Goal: Information Seeking & Learning: Learn about a topic

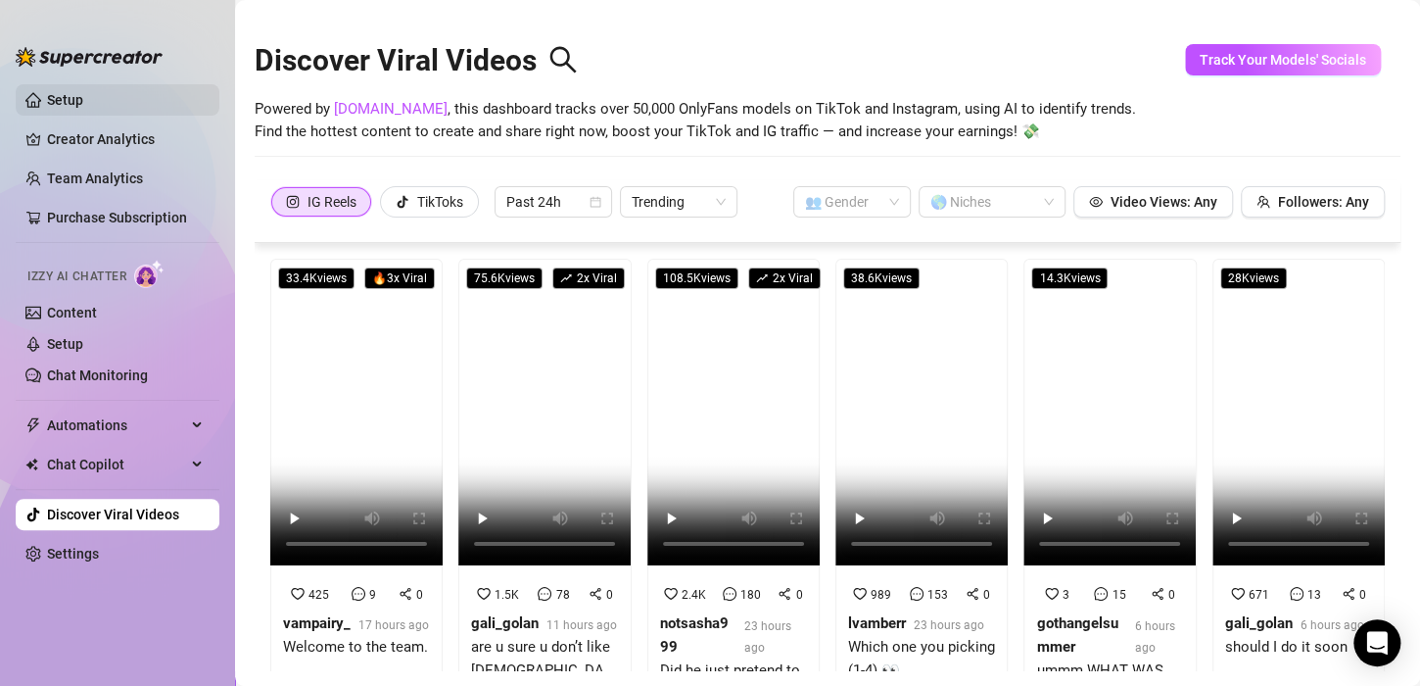
click at [83, 108] on link "Setup" at bounding box center [65, 100] width 36 height 16
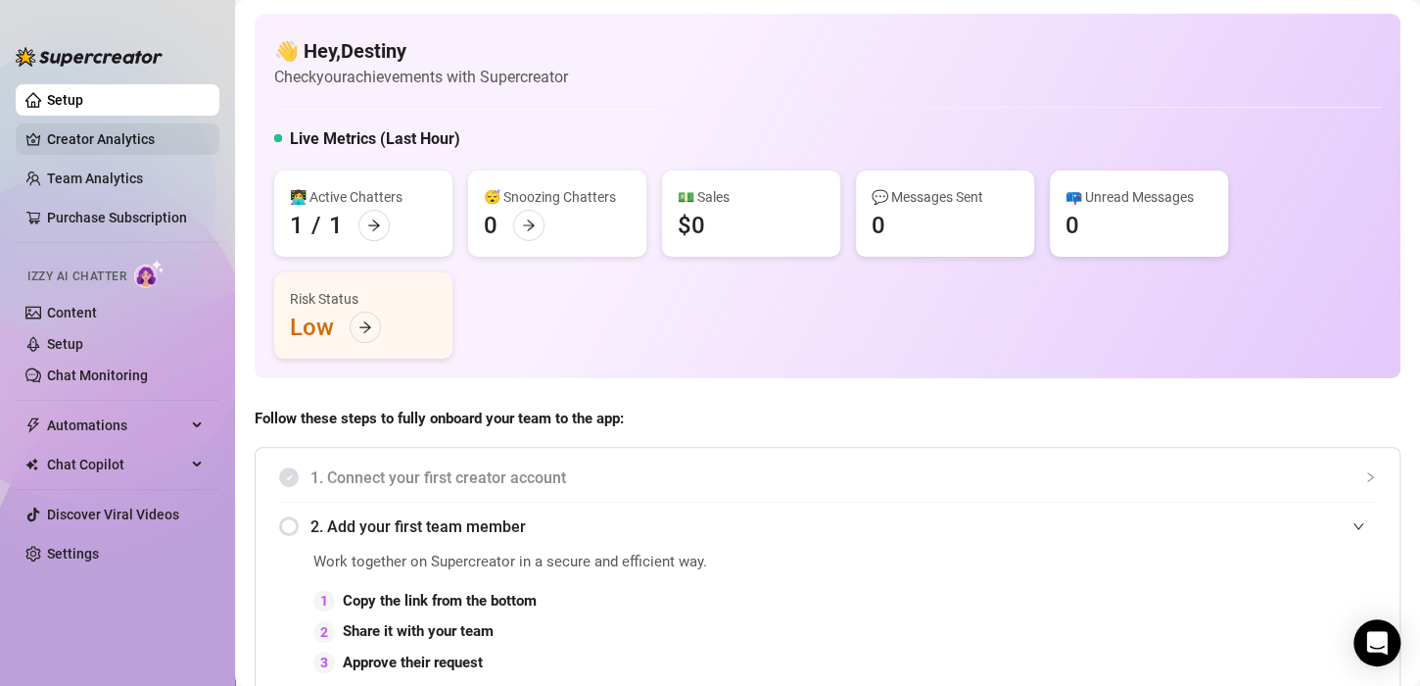
click at [95, 128] on link "Creator Analytics" at bounding box center [125, 138] width 157 height 31
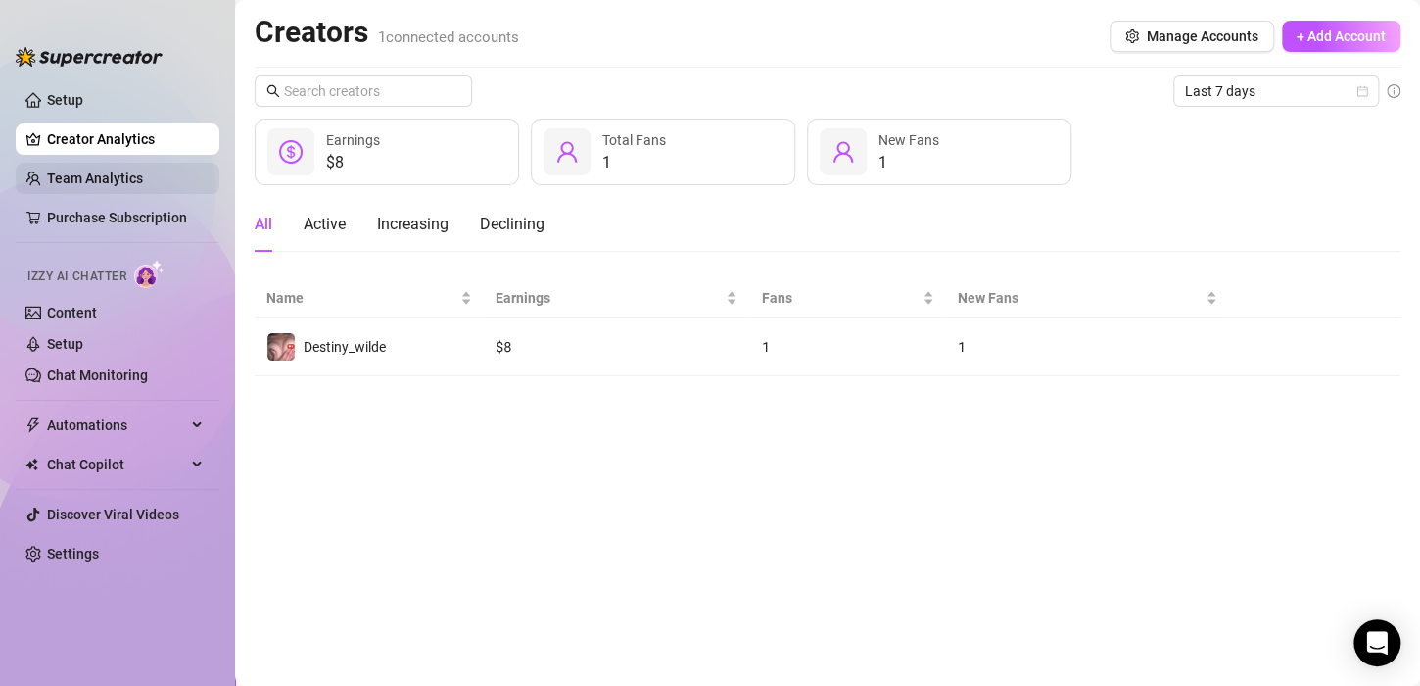
click at [112, 170] on link "Team Analytics" at bounding box center [95, 178] width 96 height 16
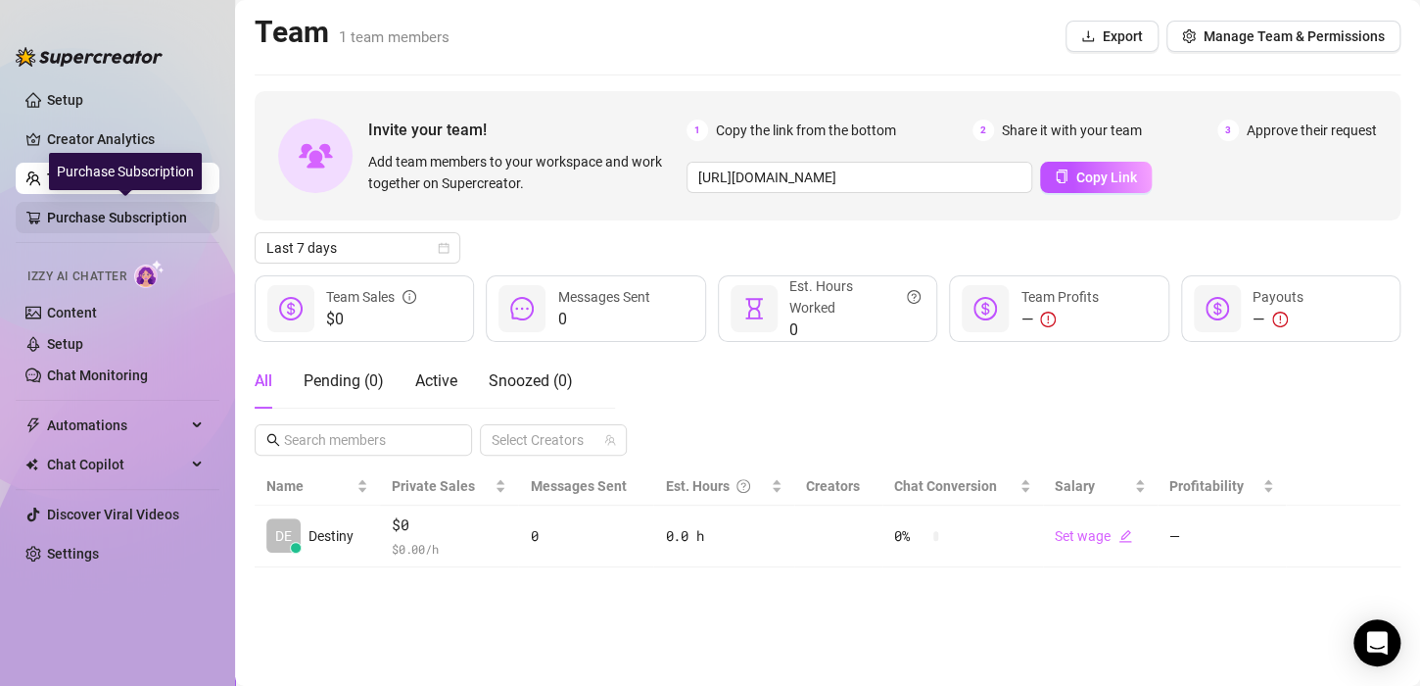
click at [134, 206] on link "Purchase Subscription" at bounding box center [125, 217] width 157 height 31
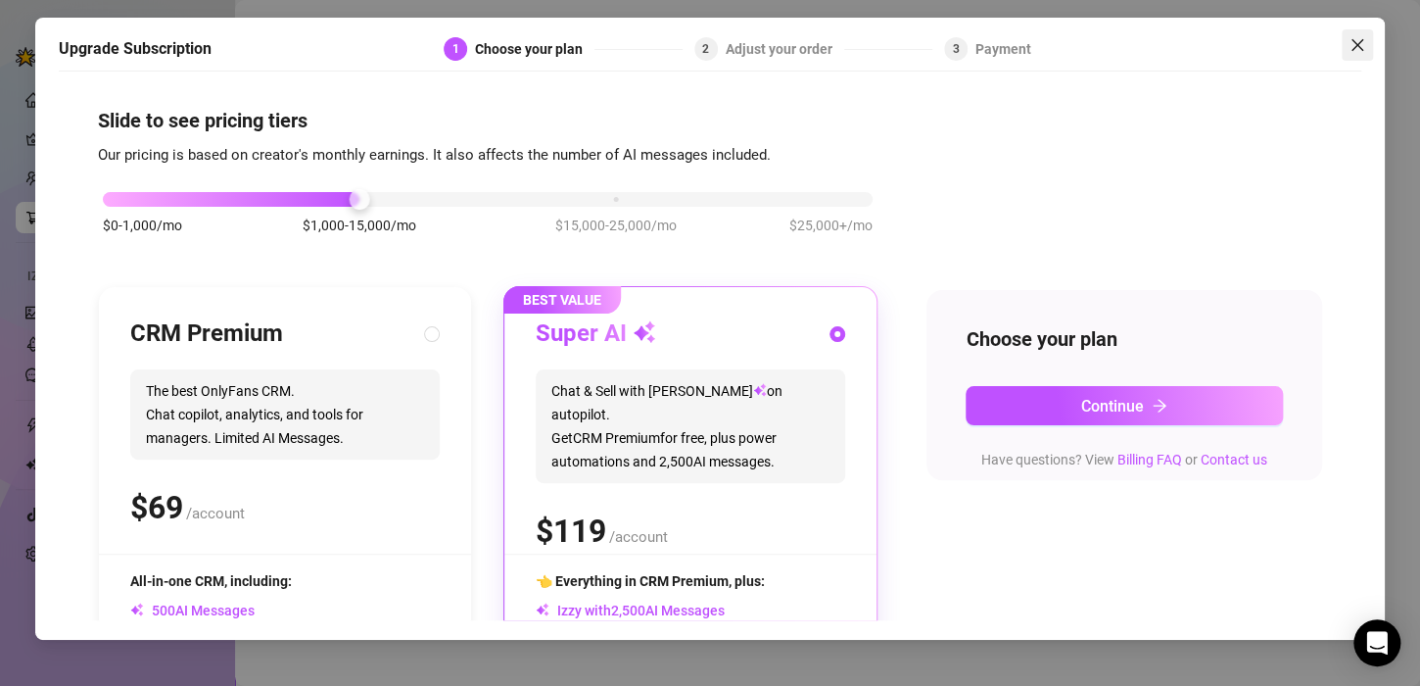
click at [1358, 53] on button "Close" at bounding box center [1357, 44] width 31 height 31
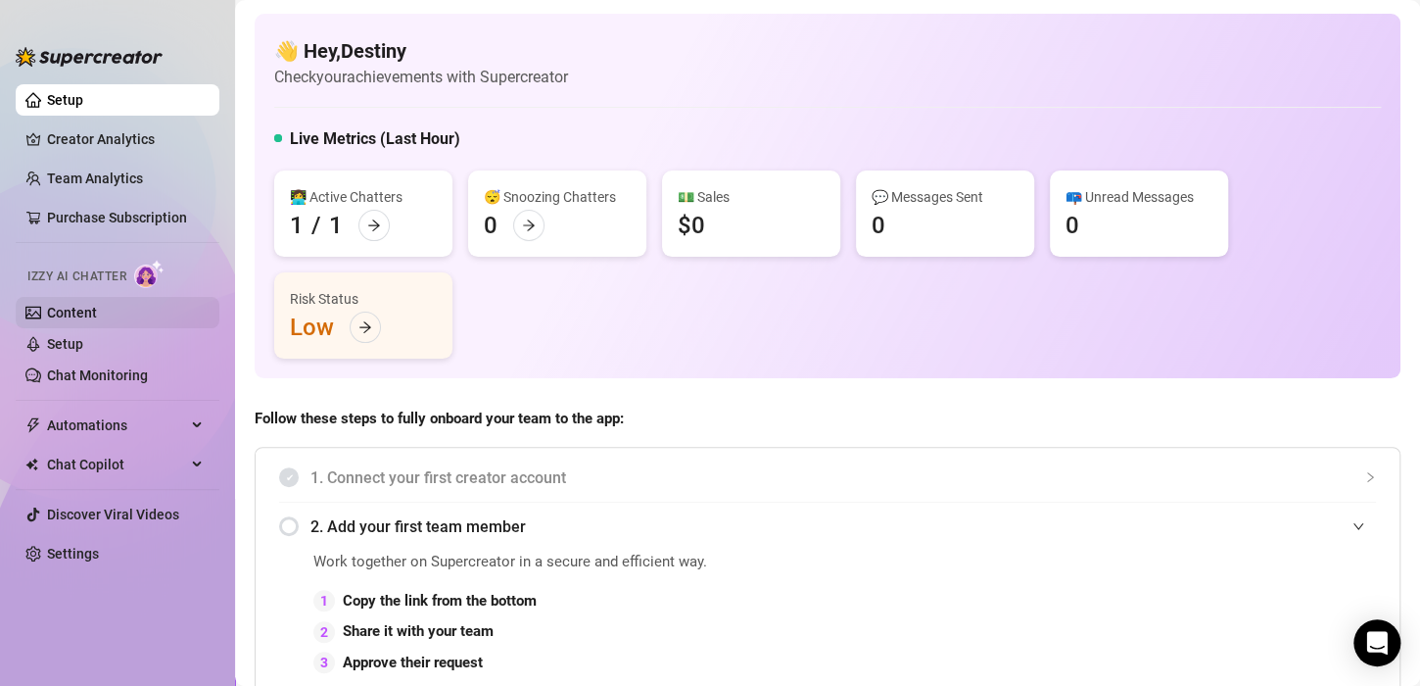
click at [97, 305] on link "Content" at bounding box center [72, 313] width 50 height 16
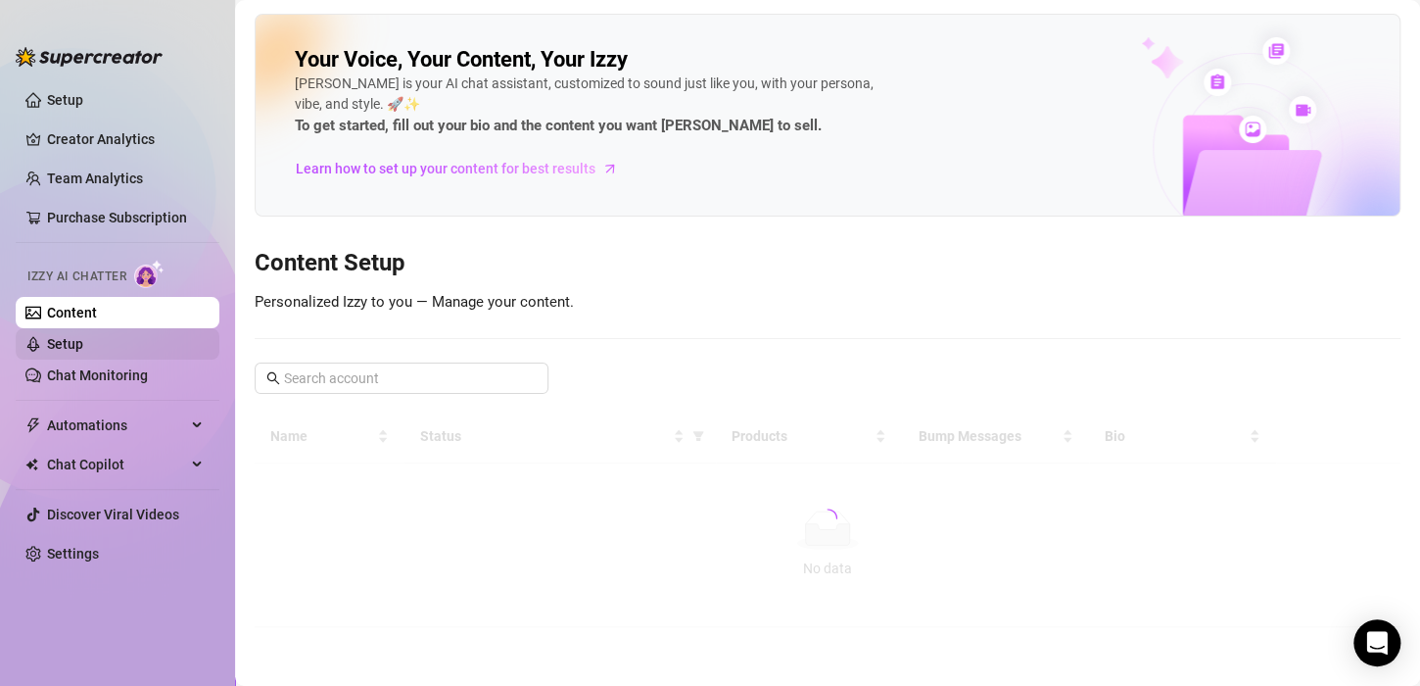
click at [83, 347] on link "Setup" at bounding box center [65, 344] width 36 height 16
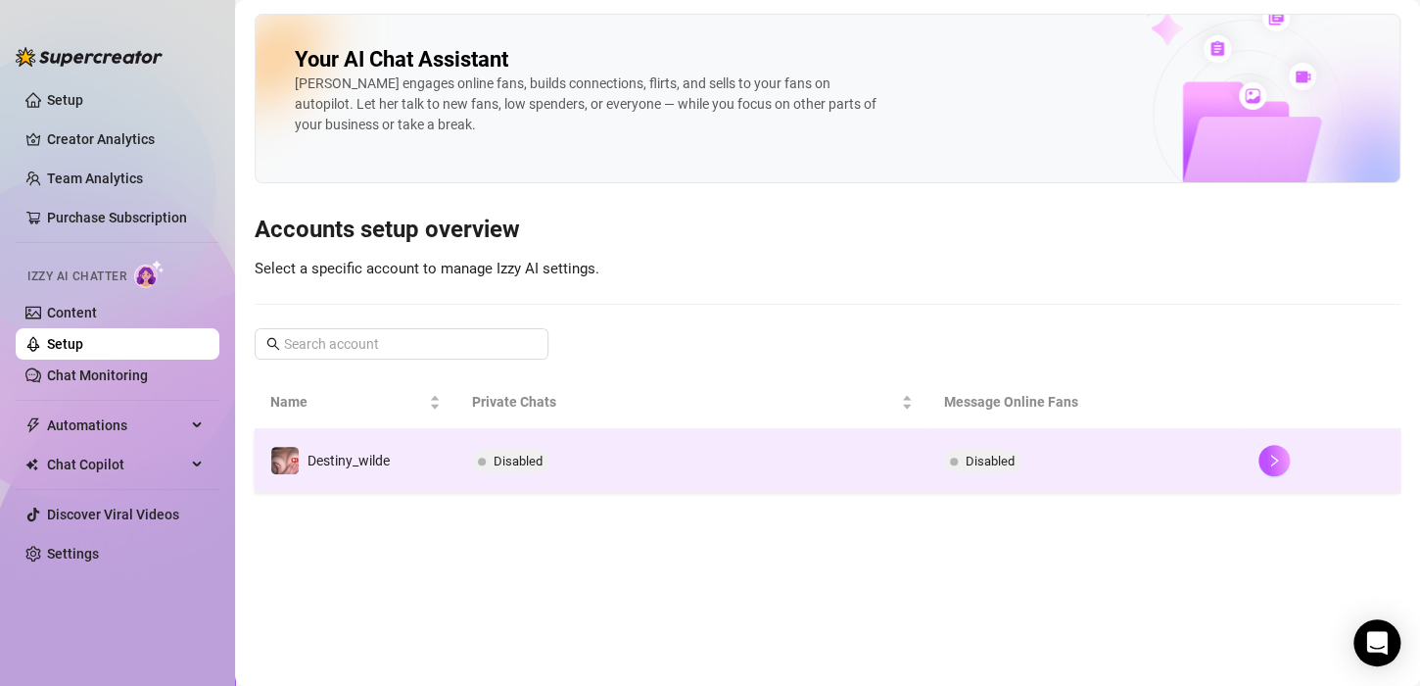
click at [511, 456] on span "Disabled" at bounding box center [518, 461] width 49 height 15
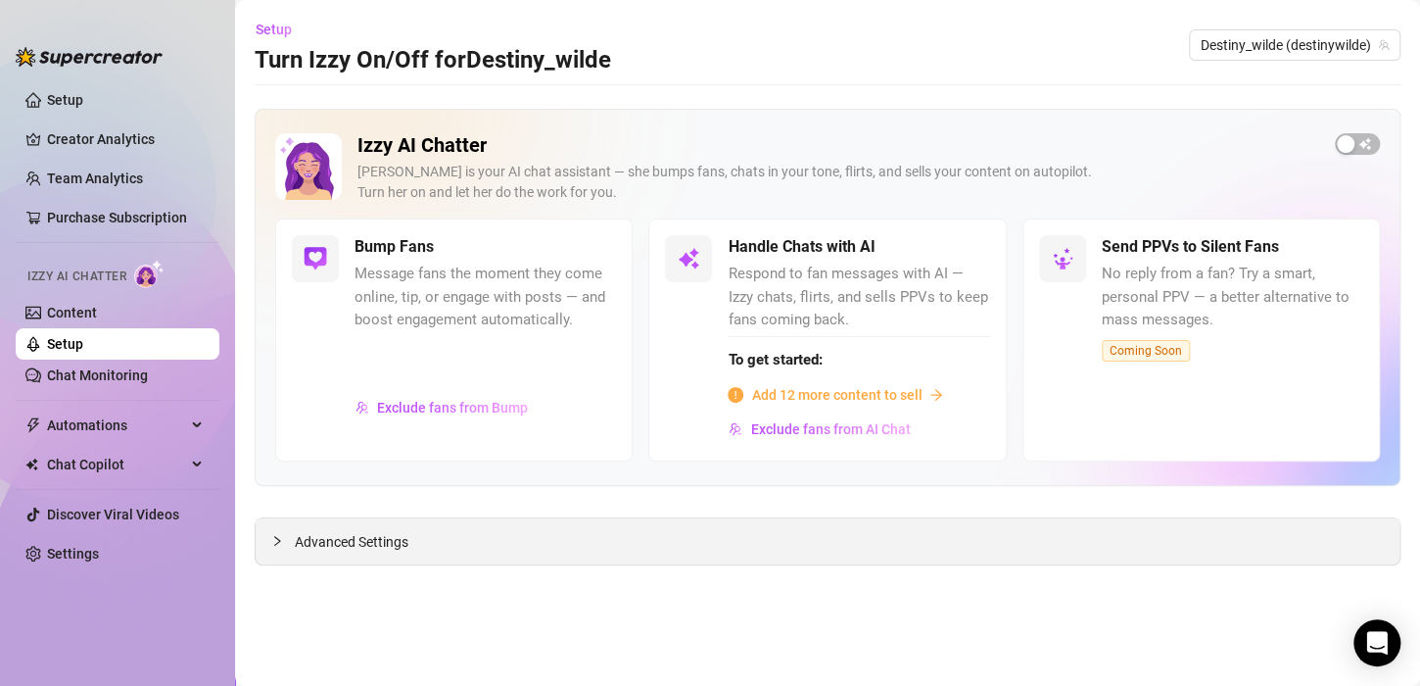
click at [286, 539] on div at bounding box center [283, 541] width 24 height 22
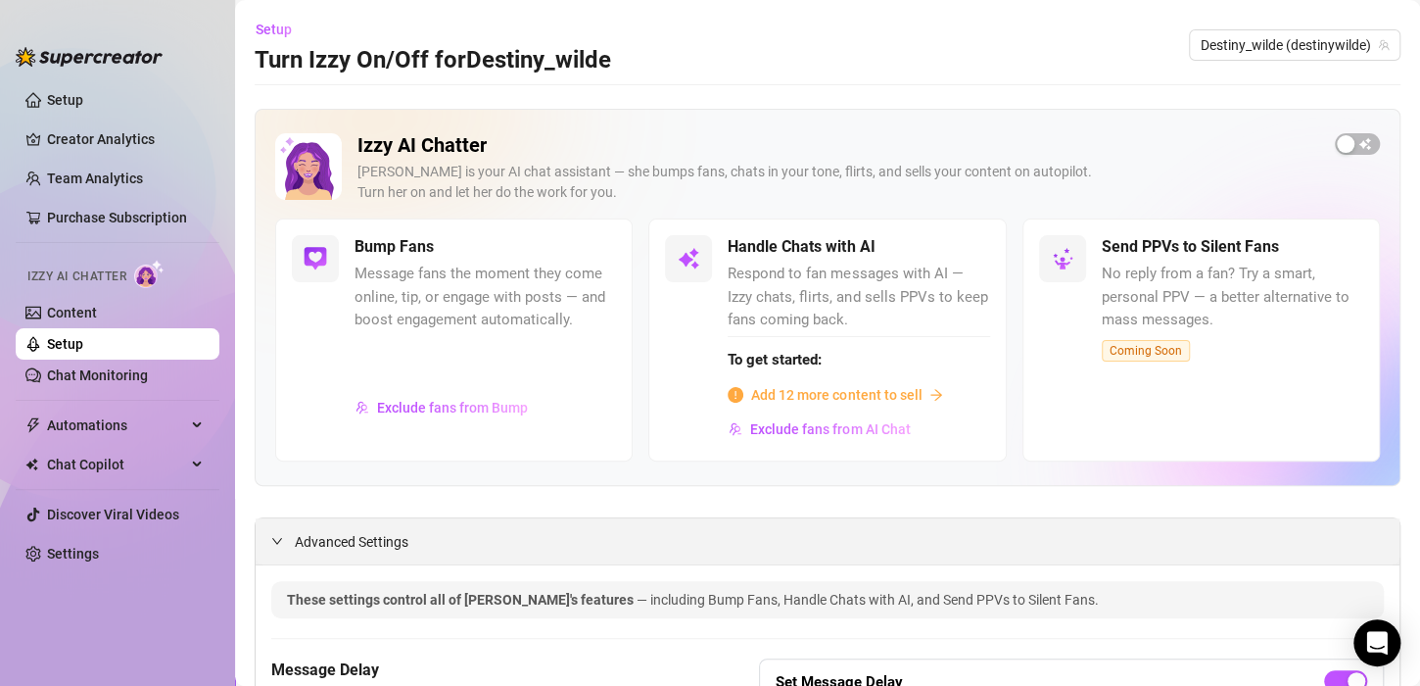
click at [286, 539] on div at bounding box center [283, 541] width 24 height 22
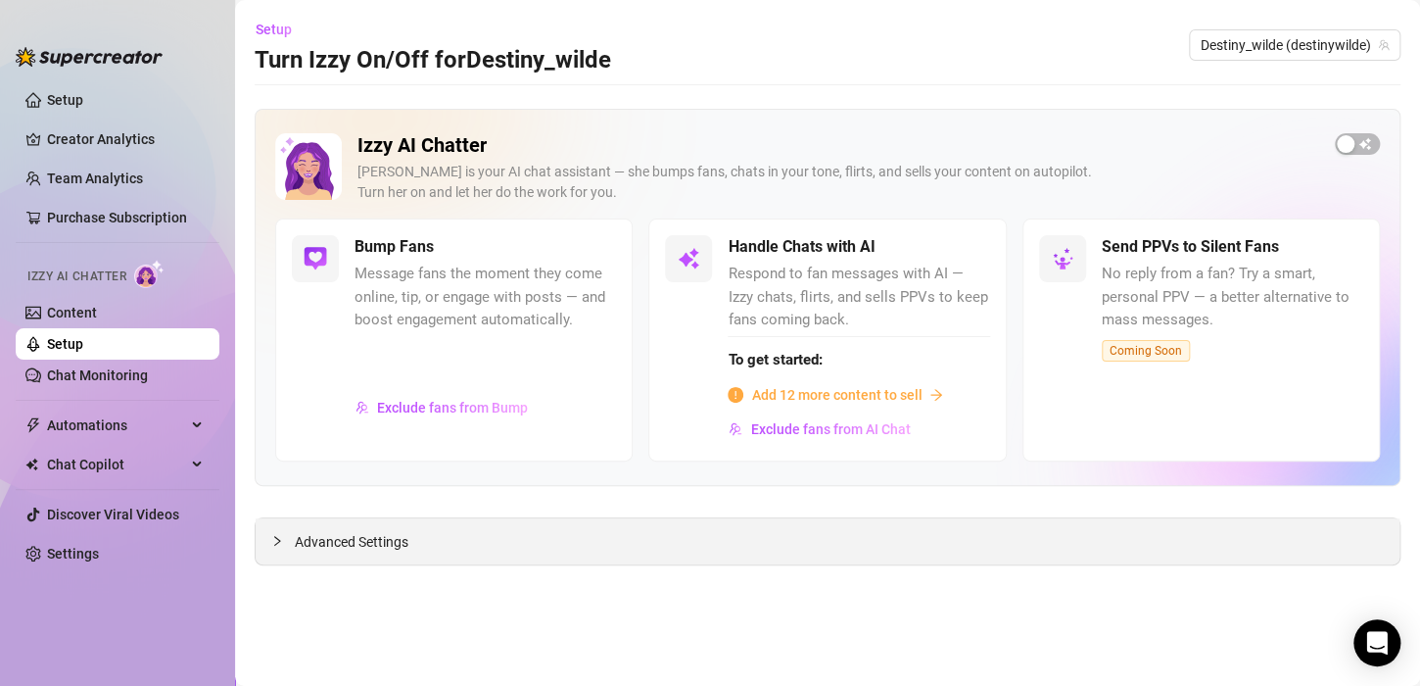
click at [286, 539] on div at bounding box center [283, 541] width 24 height 22
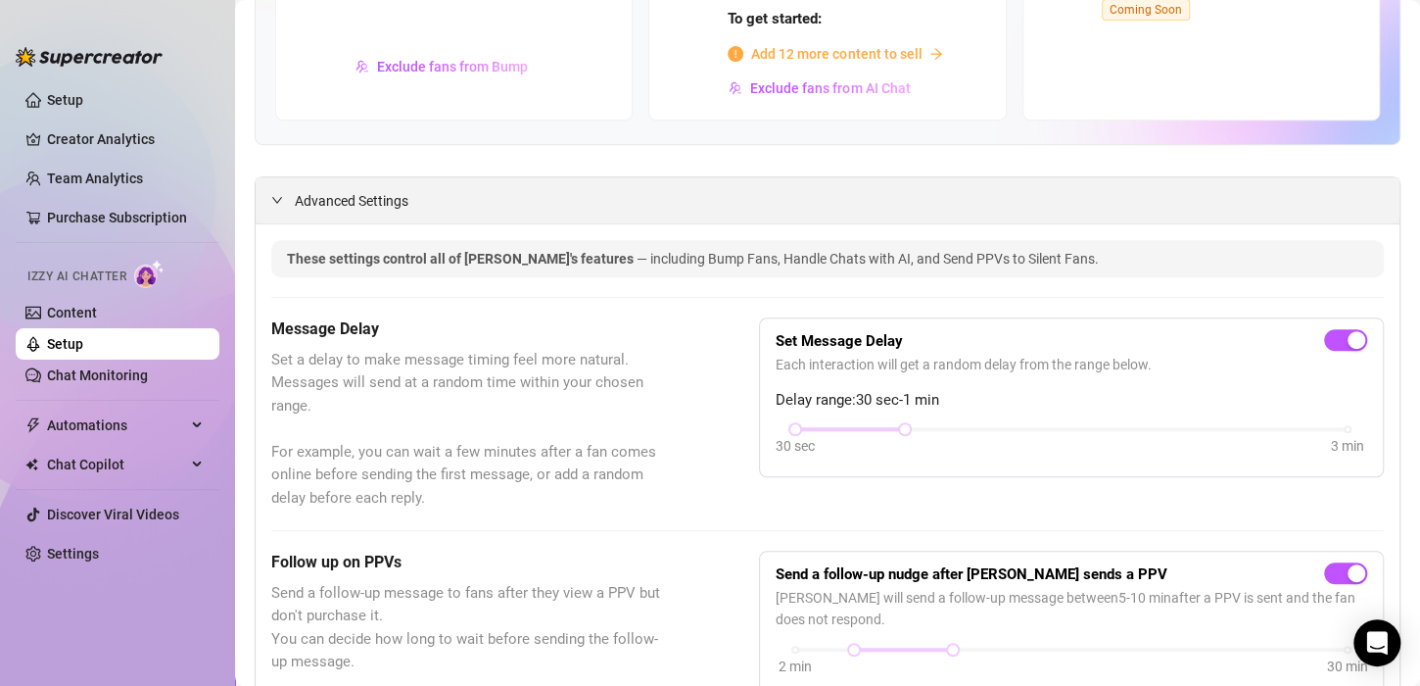
scroll to position [345, 0]
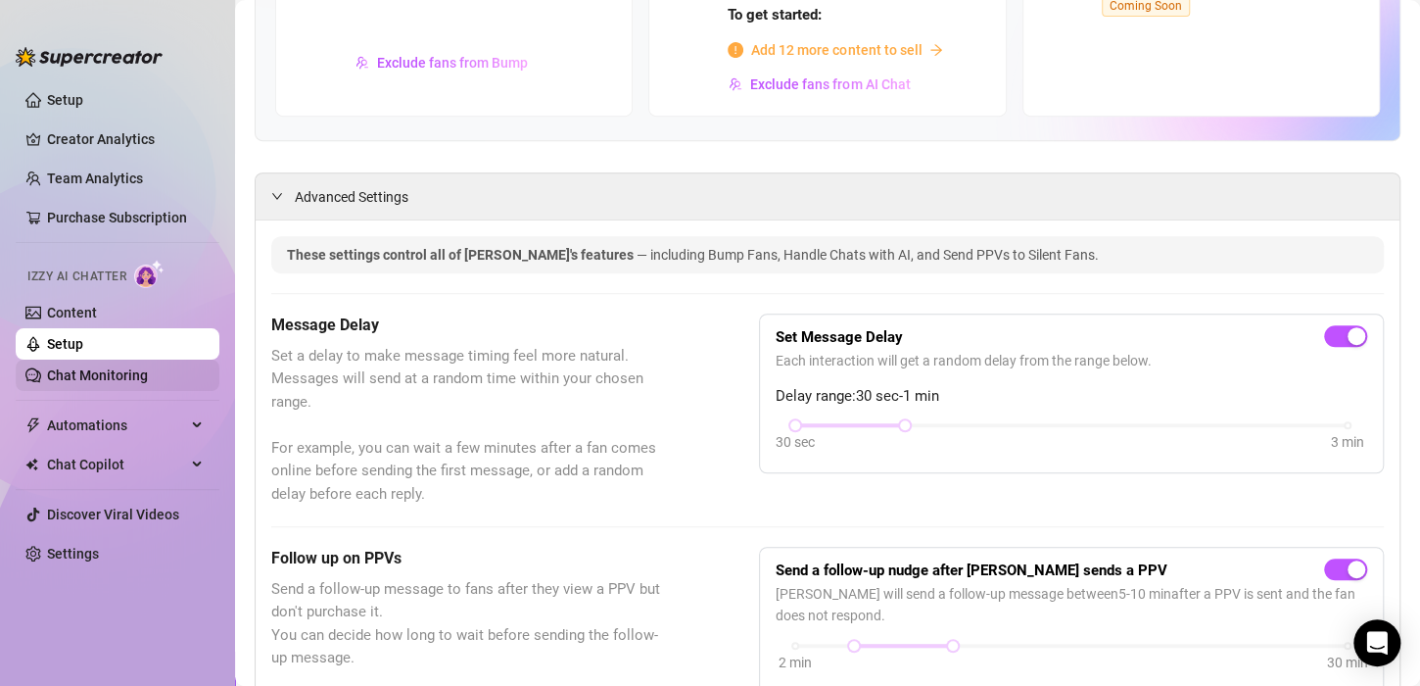
click at [108, 367] on link "Chat Monitoring" at bounding box center [97, 375] width 101 height 16
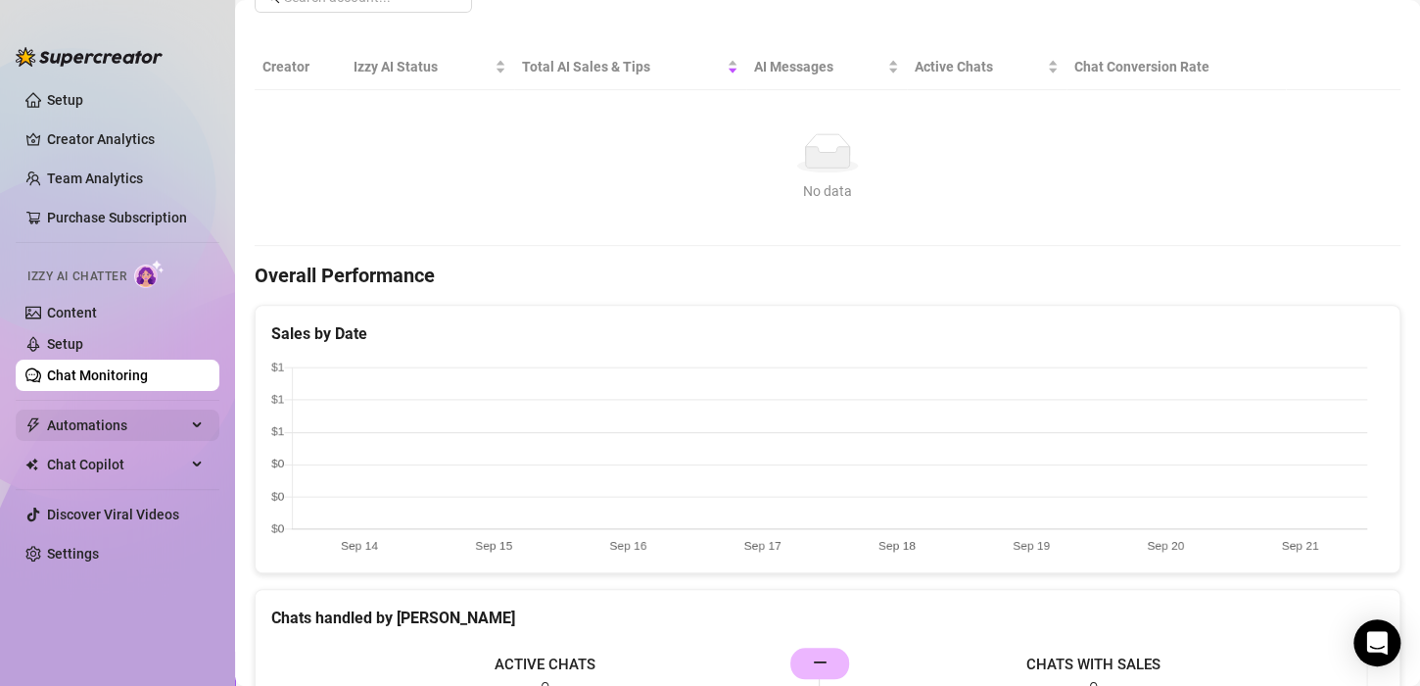
click at [120, 433] on span "Automations" at bounding box center [116, 424] width 139 height 31
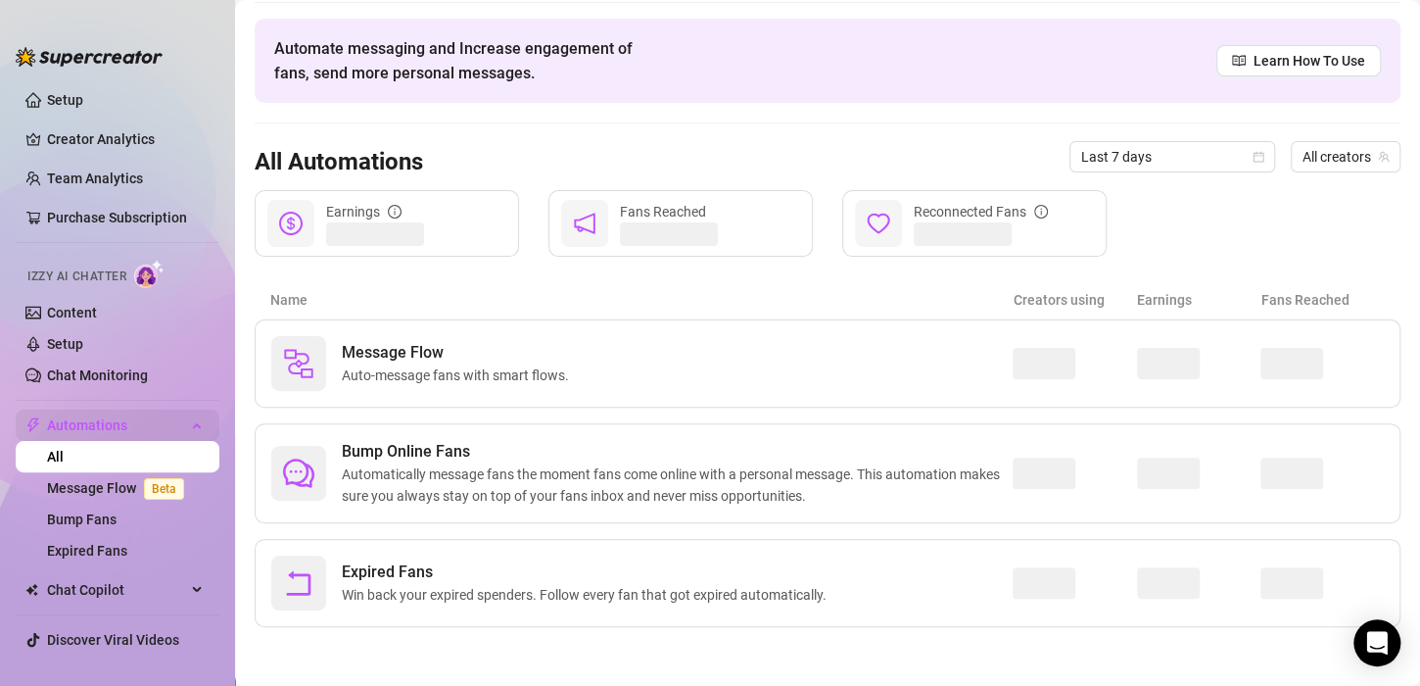
scroll to position [62, 0]
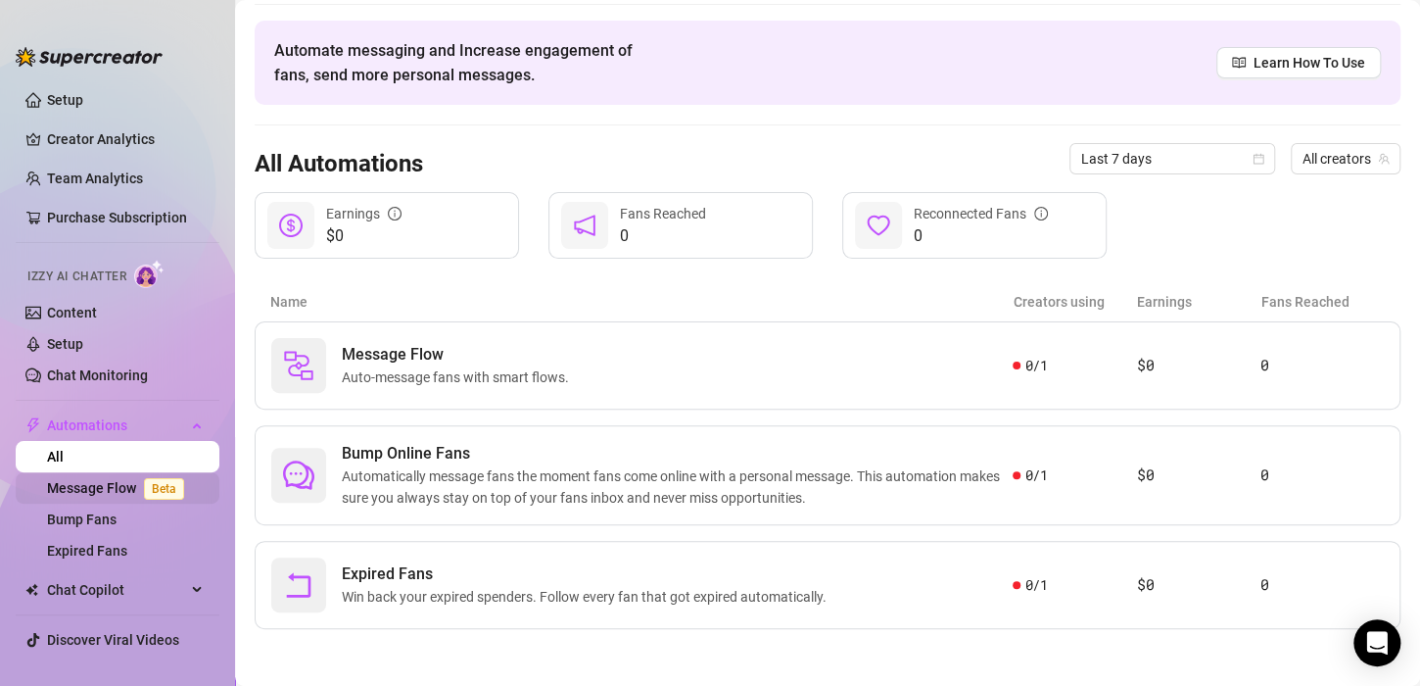
click at [133, 496] on link "Message Flow Beta" at bounding box center [119, 488] width 145 height 16
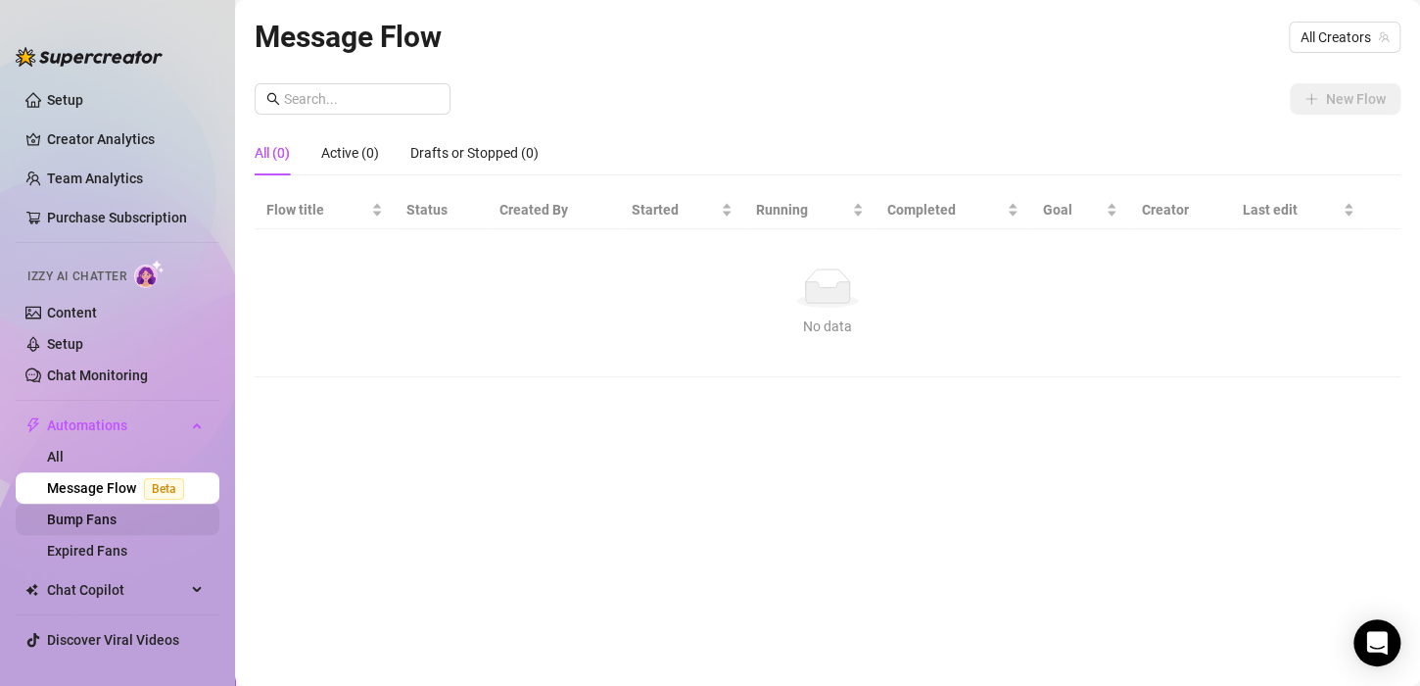
click at [117, 527] on link "Bump Fans" at bounding box center [82, 519] width 70 height 16
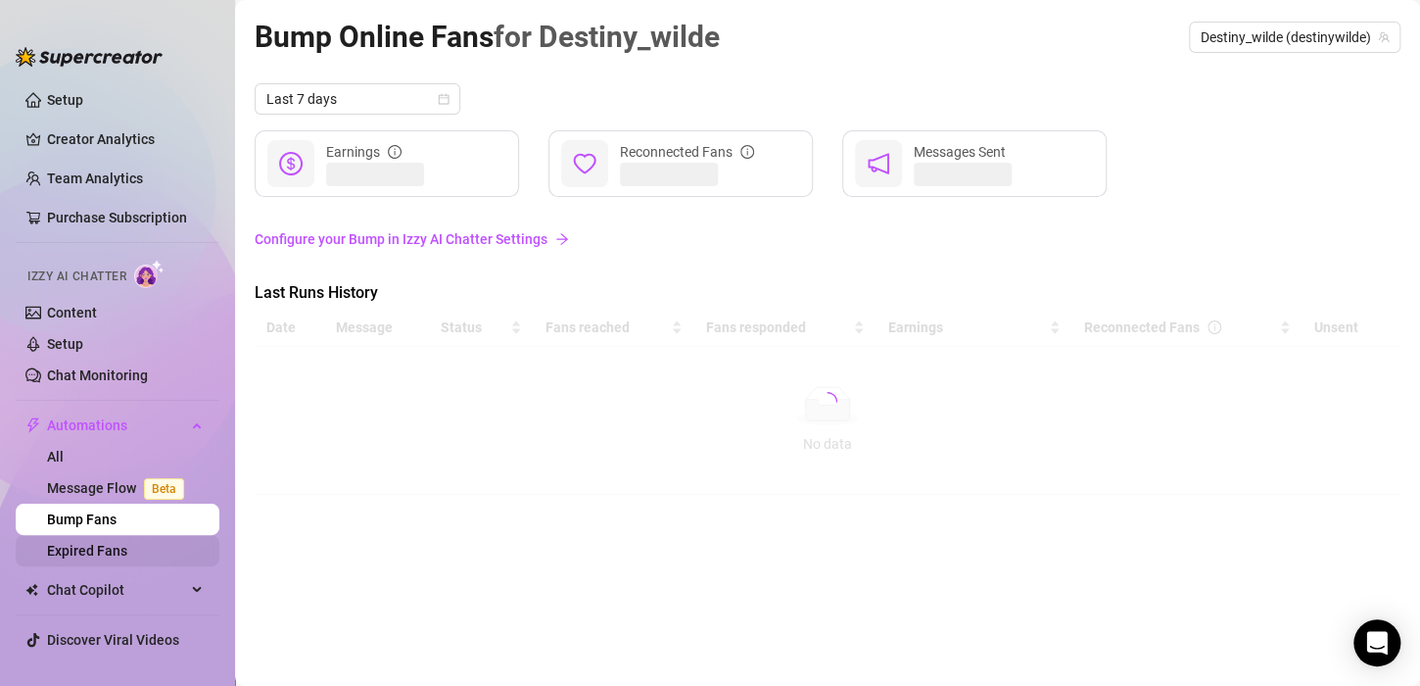
click at [127, 558] on link "Expired Fans" at bounding box center [87, 551] width 80 height 16
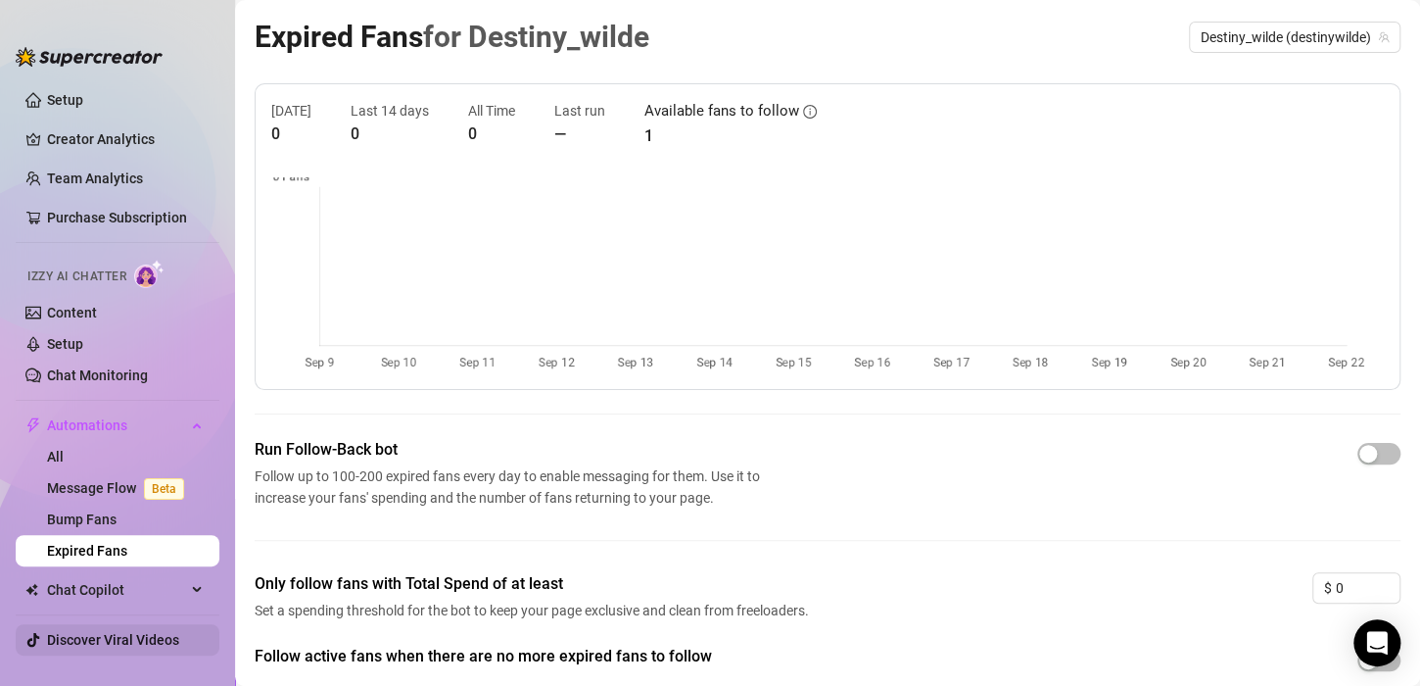
click at [131, 632] on link "Discover Viral Videos" at bounding box center [113, 640] width 132 height 16
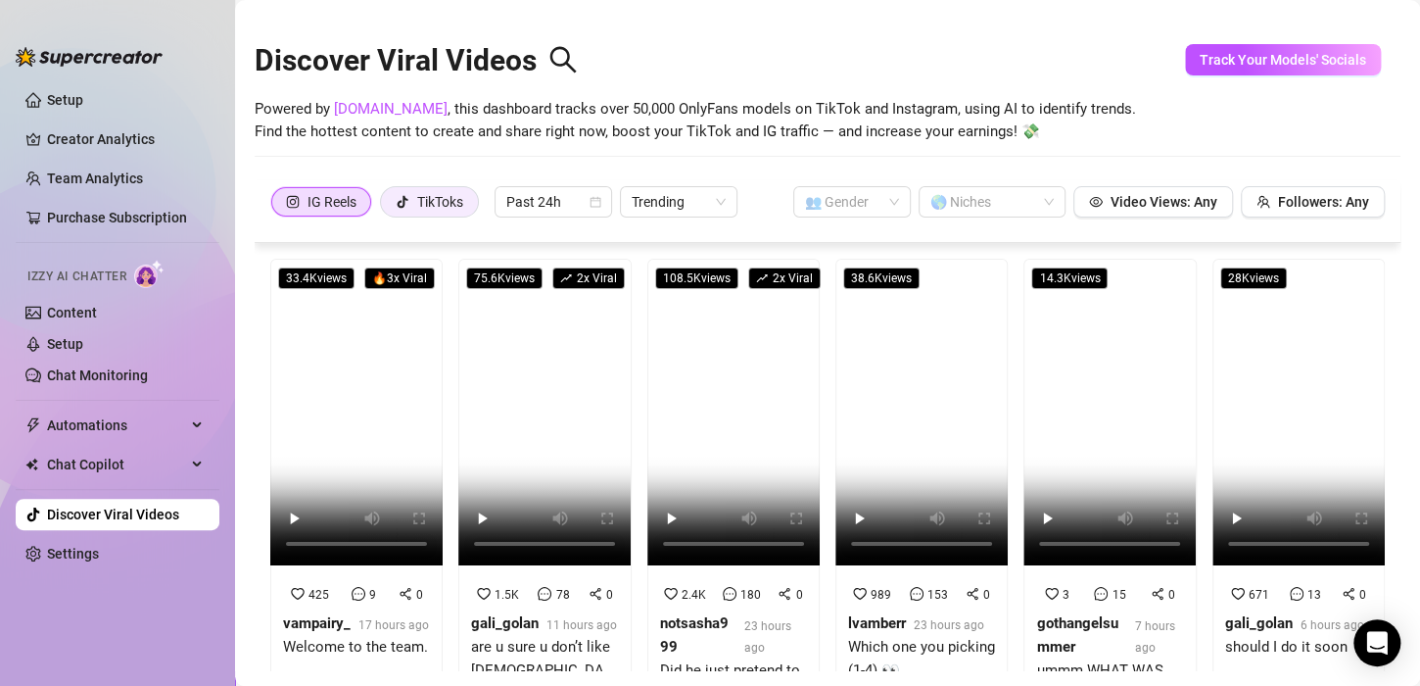
click at [459, 209] on div "TikToks" at bounding box center [440, 201] width 46 height 29
click at [386, 207] on input "TikToks" at bounding box center [386, 207] width 0 height 0
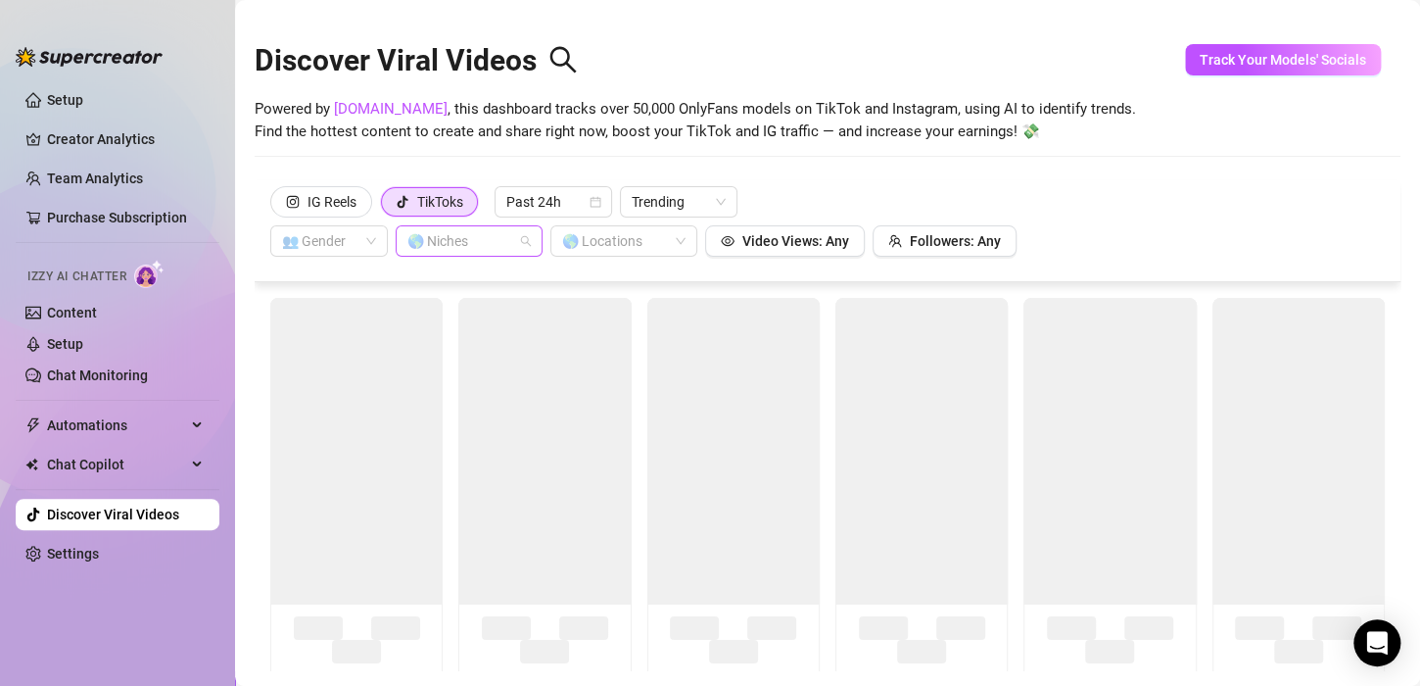
click at [479, 237] on div at bounding box center [459, 240] width 119 height 27
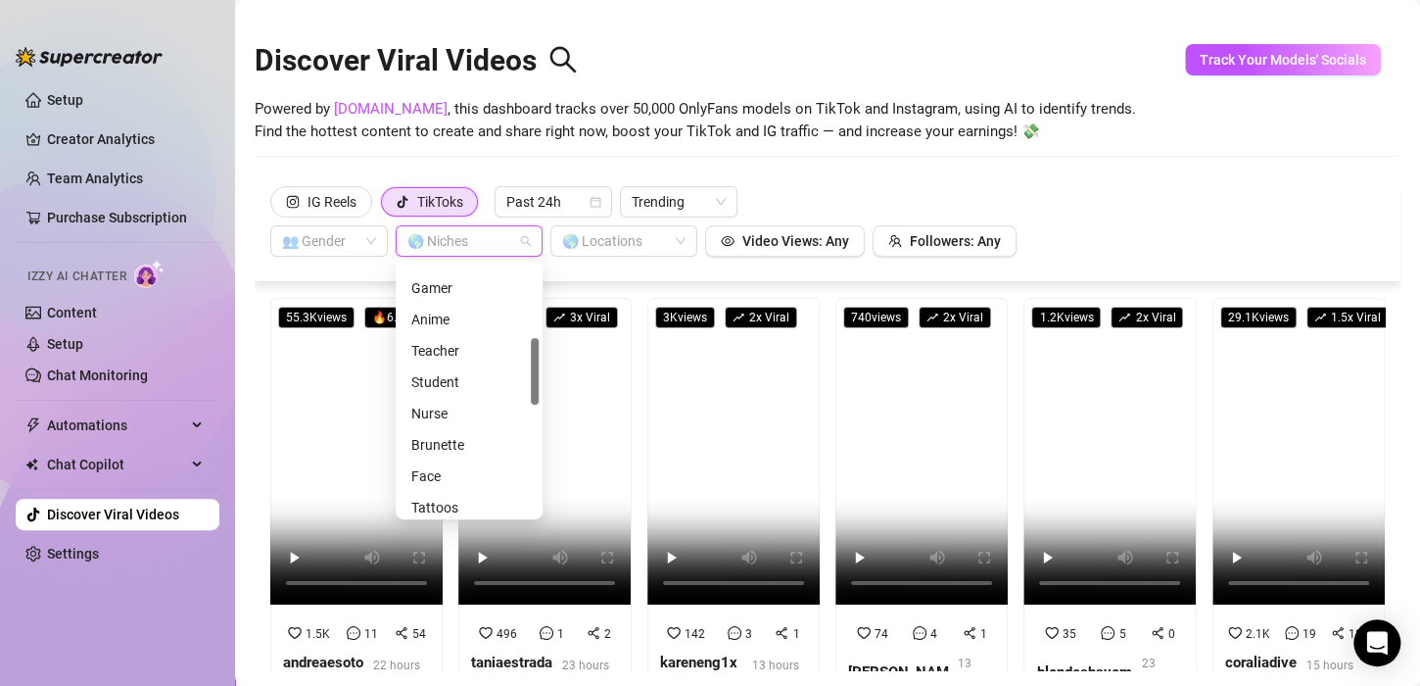
click at [490, 416] on div "Nurse" at bounding box center [469, 414] width 116 height 22
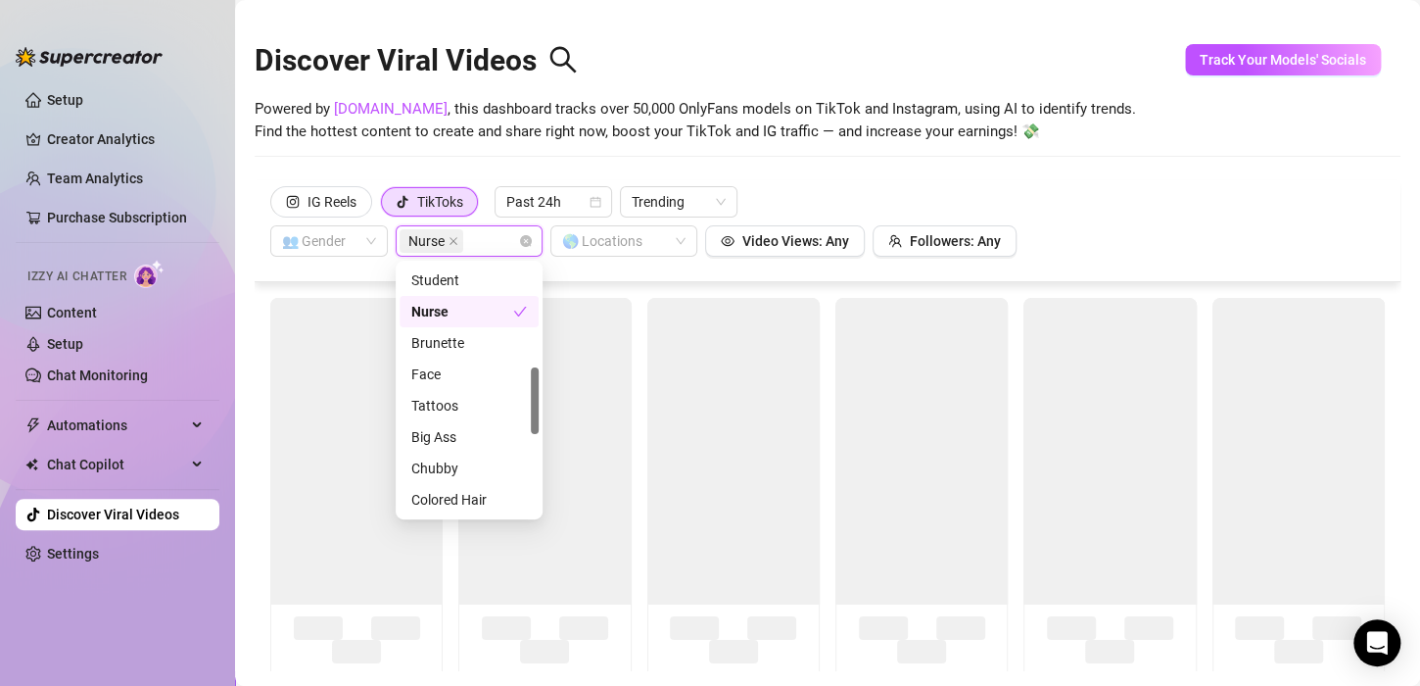
scroll to position [385, 0]
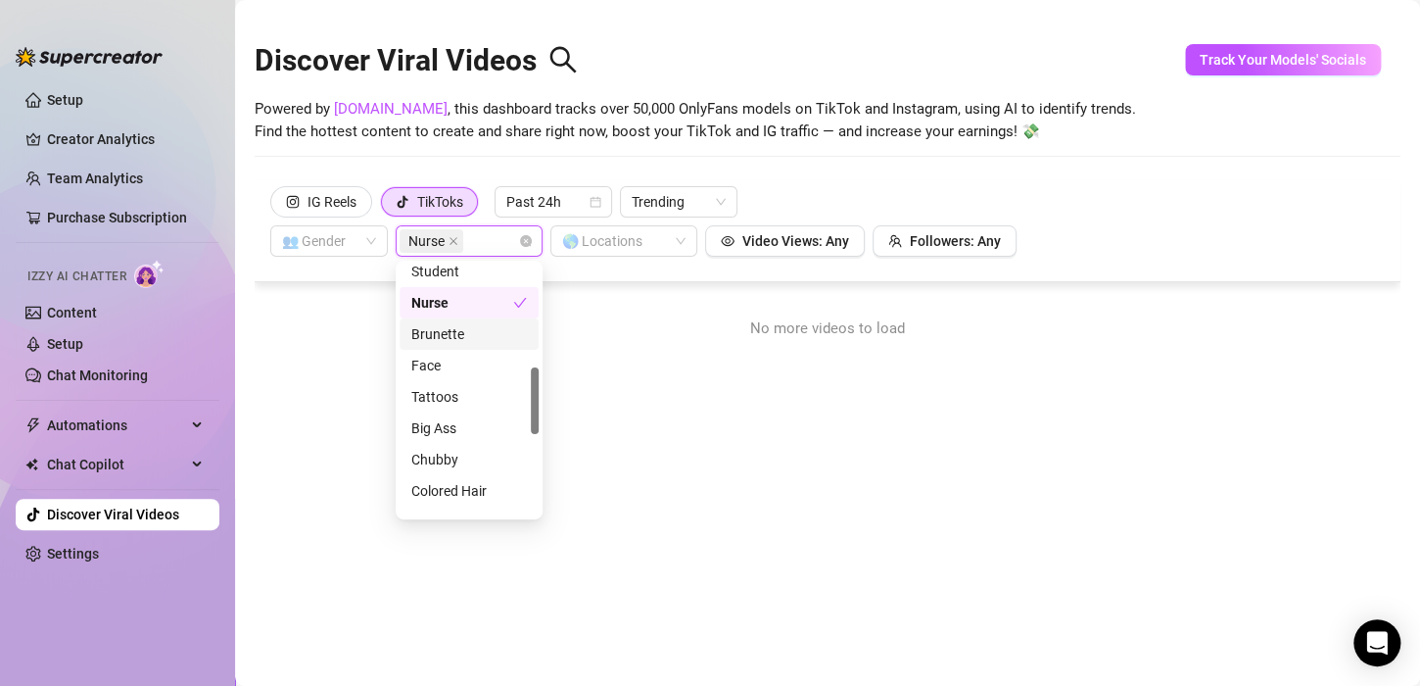
click at [453, 329] on div "Brunette" at bounding box center [469, 334] width 116 height 22
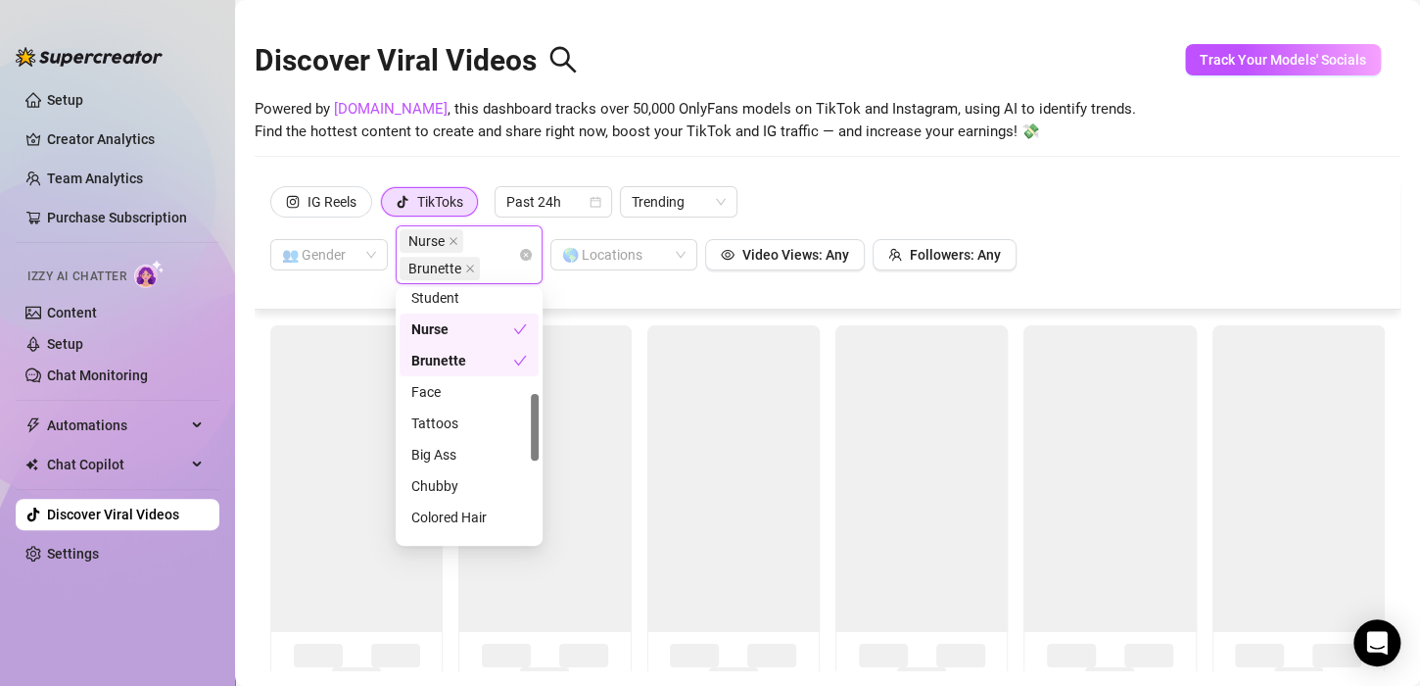
click at [501, 335] on div "Nurse" at bounding box center [462, 329] width 102 height 22
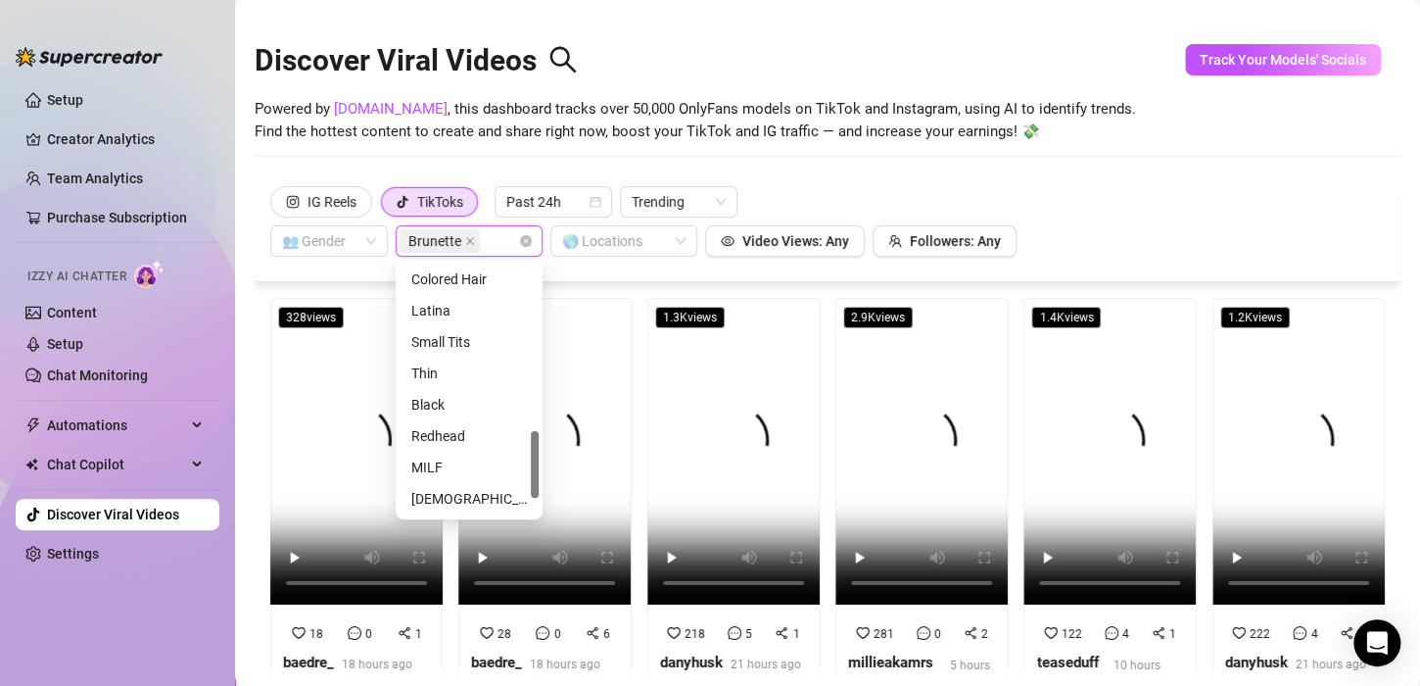
scroll to position [690, 0]
click at [427, 284] on div "Thin" at bounding box center [469, 280] width 116 height 22
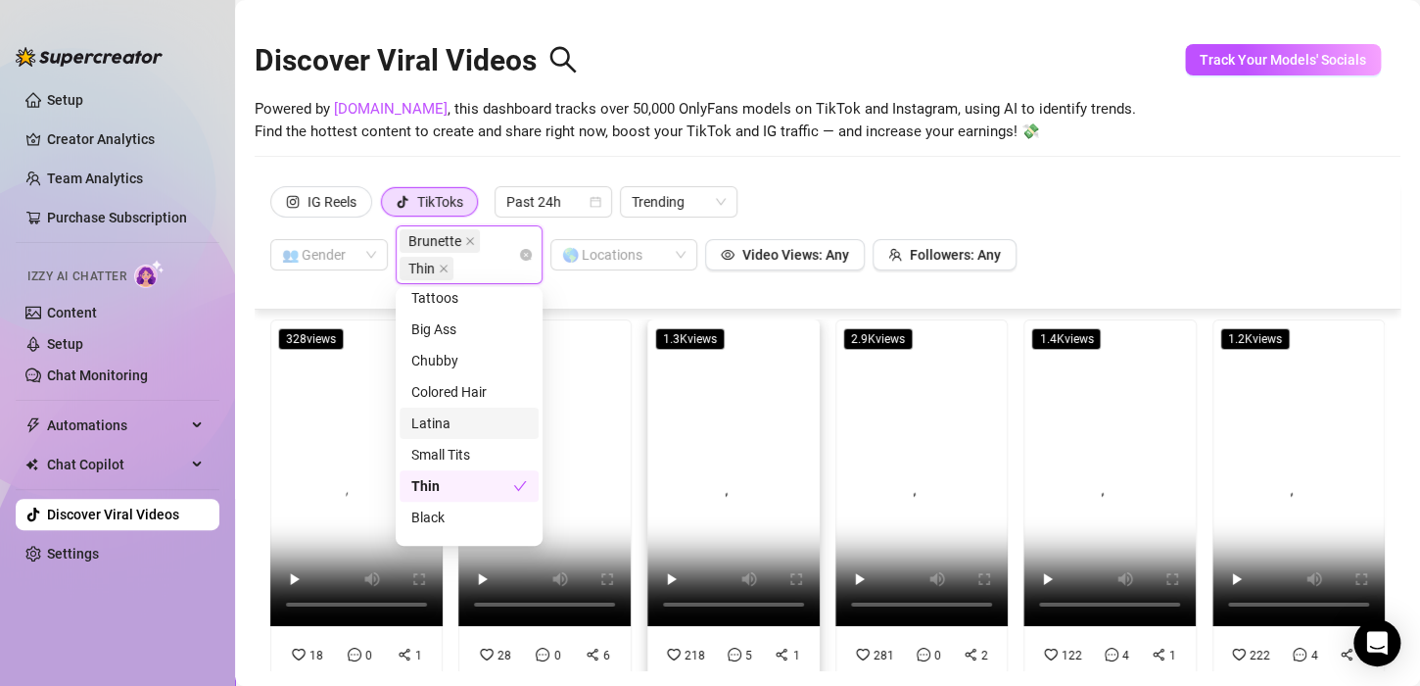
scroll to position [0, 0]
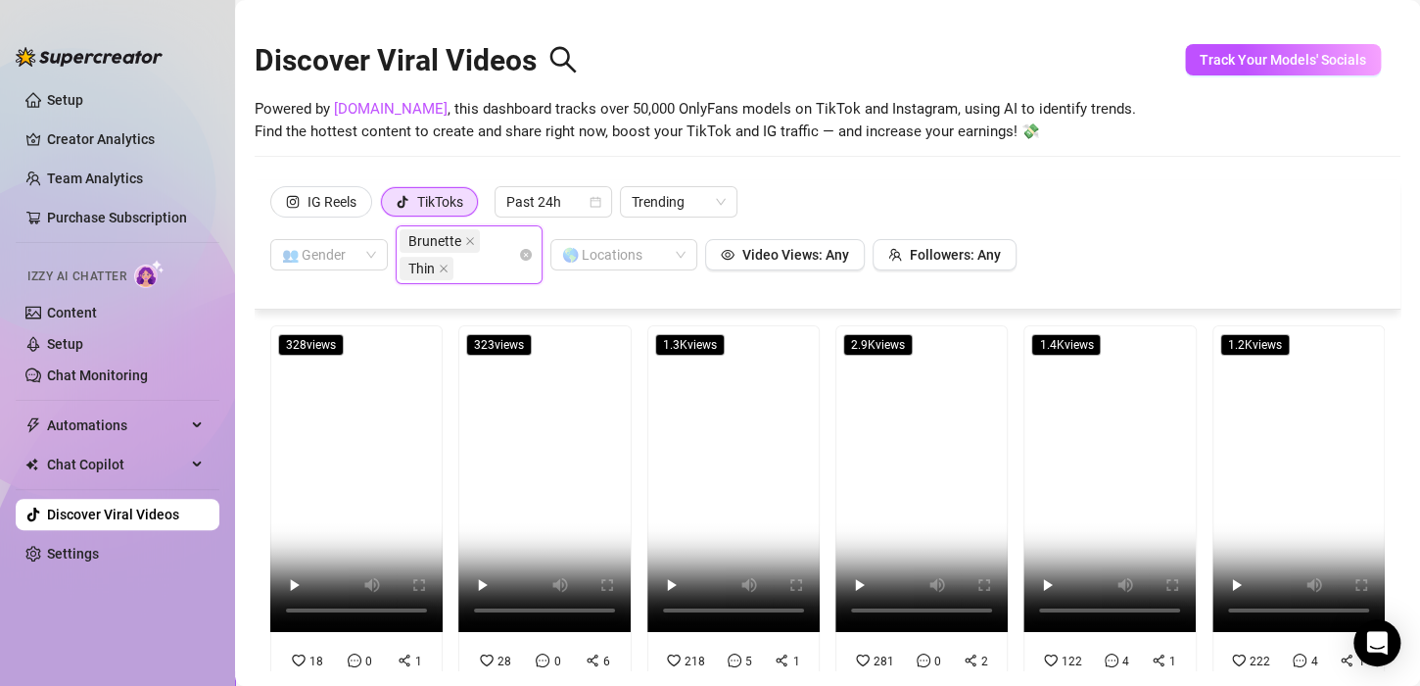
click at [504, 232] on div "Brunette Thin" at bounding box center [459, 254] width 119 height 55
click at [680, 213] on span "Trending" at bounding box center [679, 201] width 94 height 29
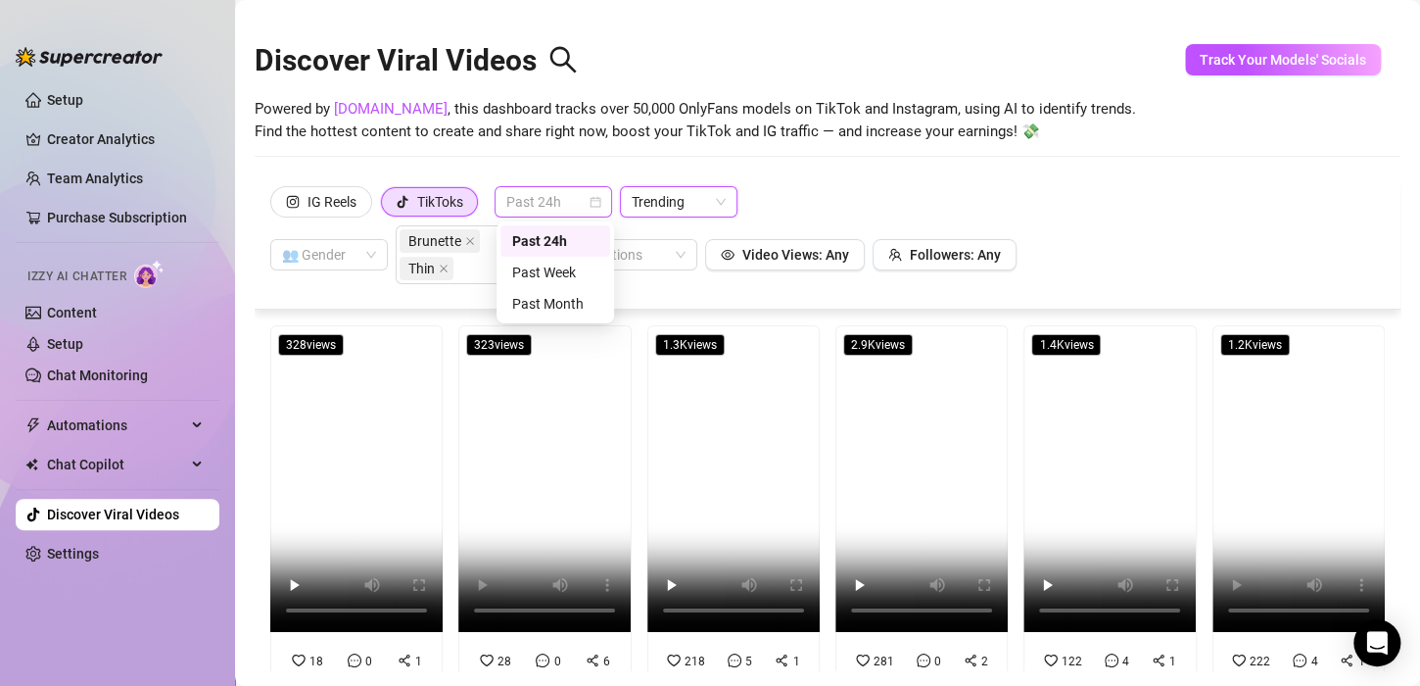
click at [589, 192] on span "Past 24h" at bounding box center [553, 201] width 94 height 29
click at [589, 267] on div "Past Week" at bounding box center [555, 273] width 86 height 22
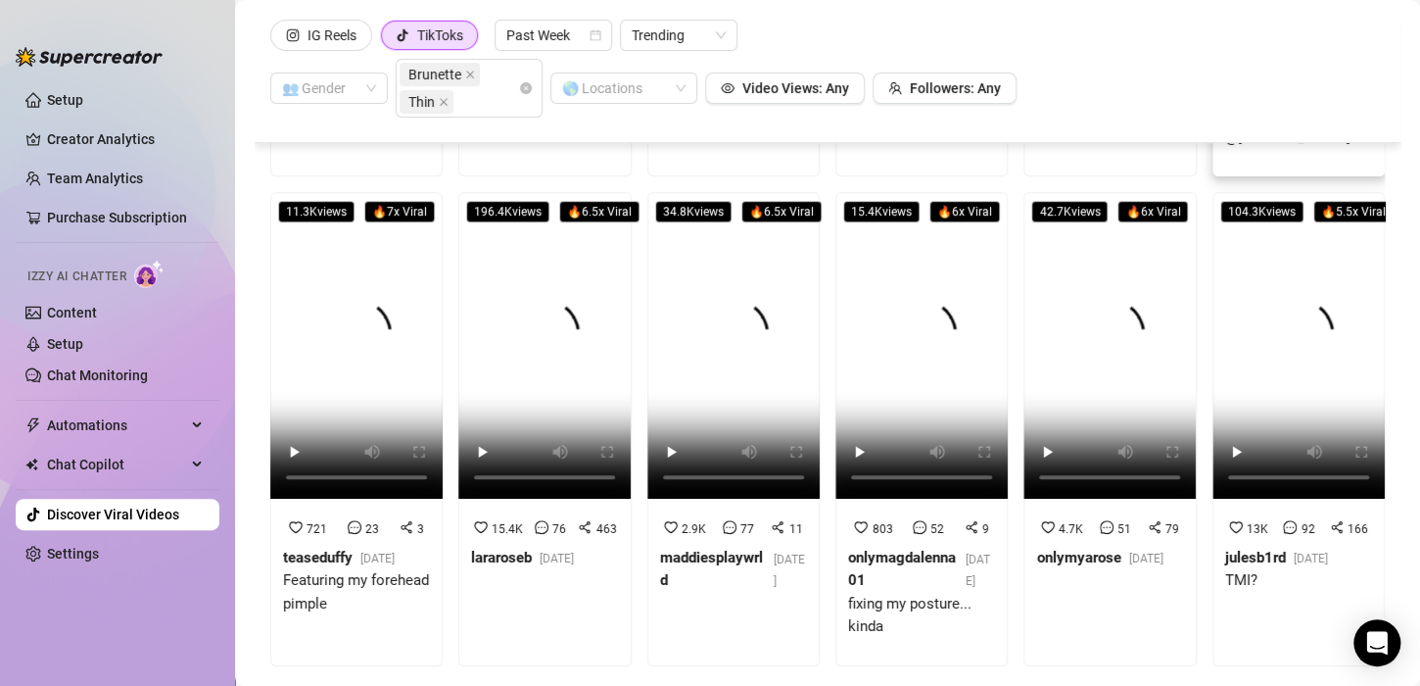
scroll to position [457, 0]
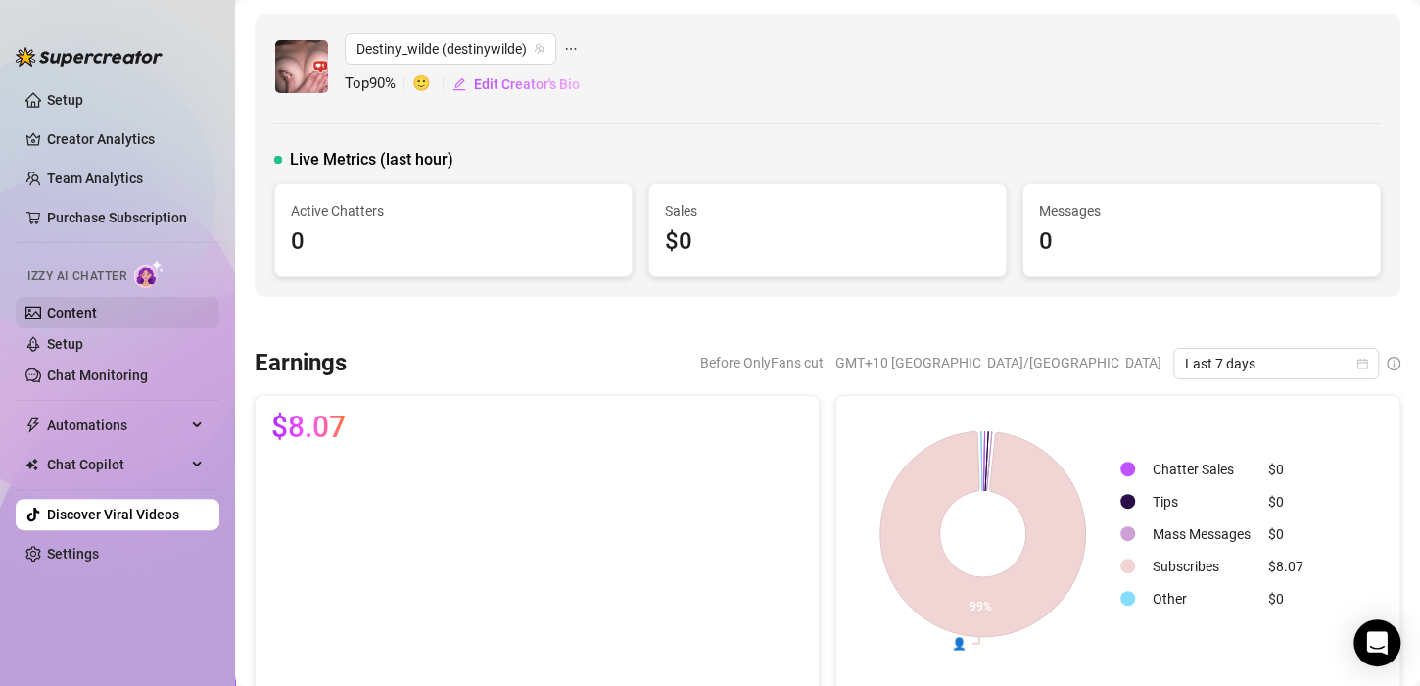
click at [47, 313] on link "Content" at bounding box center [72, 313] width 50 height 16
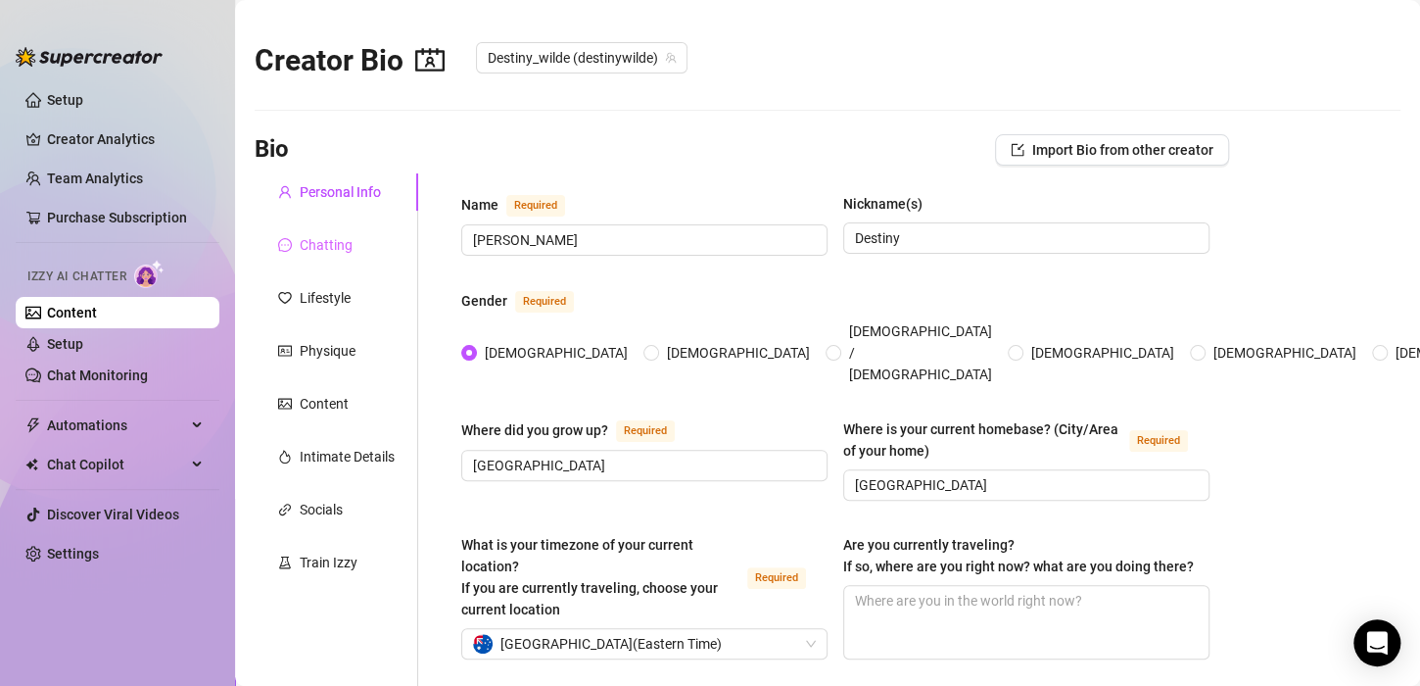
click at [352, 241] on div "Chatting" at bounding box center [337, 244] width 164 height 37
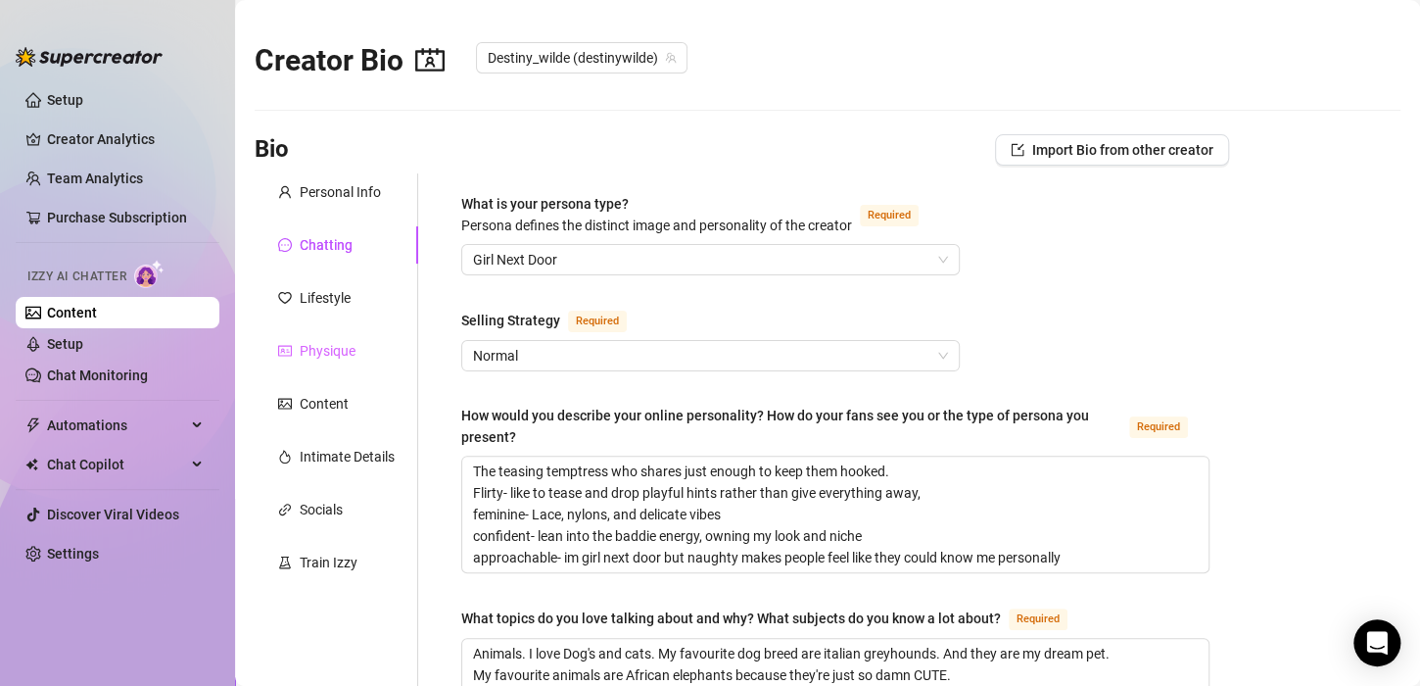
click at [357, 335] on div "Physique" at bounding box center [337, 350] width 164 height 37
